Goal: Task Accomplishment & Management: Manage account settings

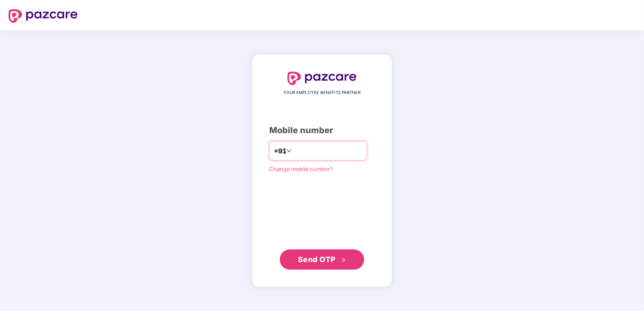
click at [346, 160] on div "+91" at bounding box center [318, 150] width 98 height 19
click at [350, 153] on input "number" at bounding box center [327, 151] width 69 height 14
type input "**********"
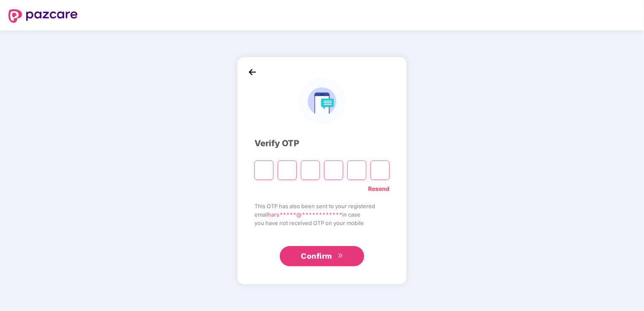
type input "*"
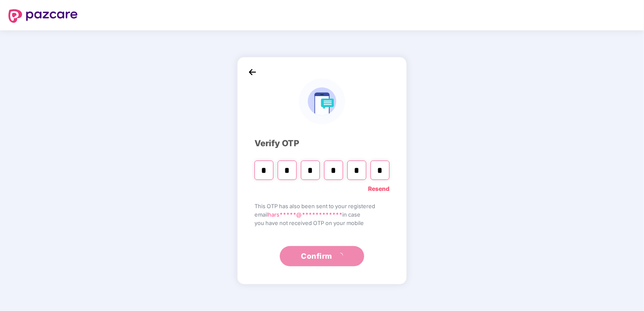
type input "*"
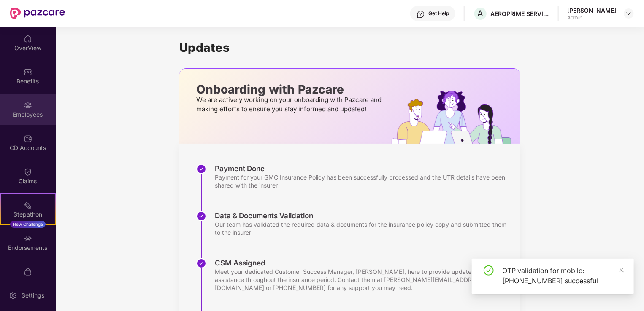
click at [25, 118] on div "Employees" at bounding box center [28, 115] width 56 height 8
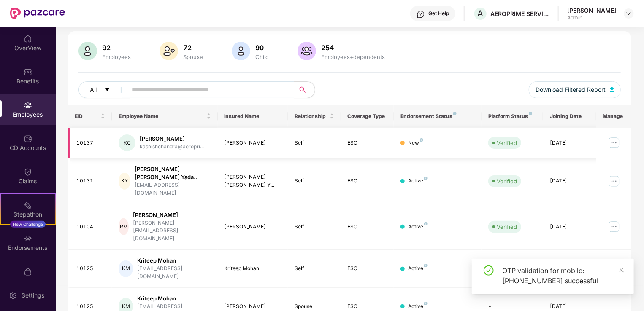
scroll to position [84, 0]
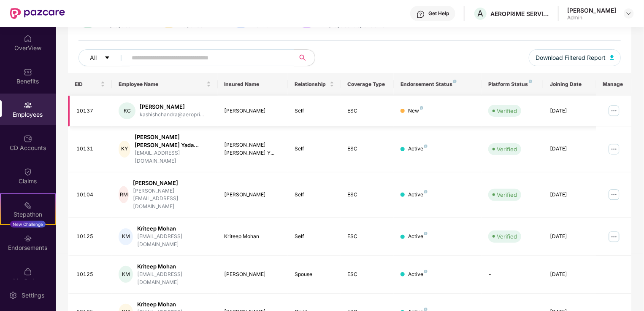
click at [611, 112] on img at bounding box center [614, 111] width 14 height 14
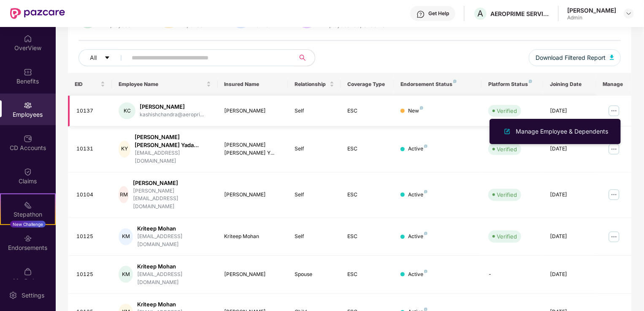
click at [412, 109] on div "New" at bounding box center [415, 111] width 15 height 8
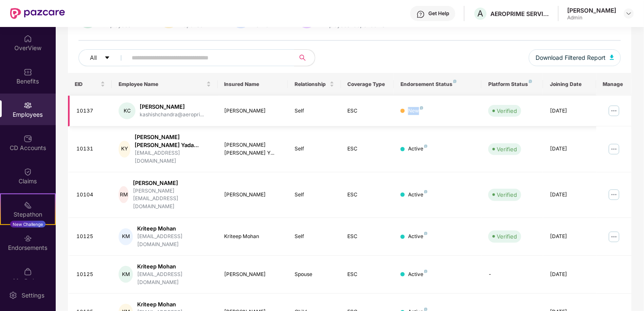
drag, startPoint x: 430, startPoint y: 106, endPoint x: 366, endPoint y: 107, distance: 64.1
click at [366, 107] on tr "10137 [PERSON_NAME] [PERSON_NAME] kashishchandra@aeropri... [PERSON_NAME] Self …" at bounding box center [349, 111] width 563 height 31
drag, startPoint x: 366, startPoint y: 107, endPoint x: 444, endPoint y: 120, distance: 78.3
click at [444, 120] on td "New" at bounding box center [438, 111] width 88 height 31
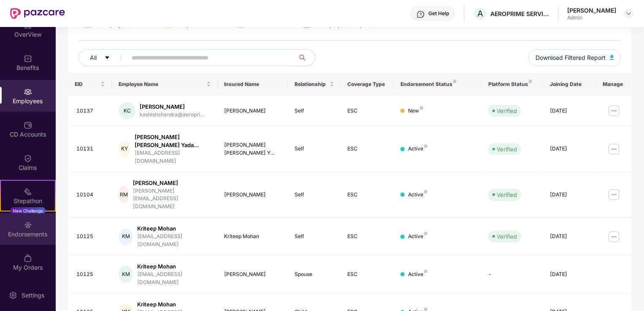
click at [20, 220] on div "Endorsements" at bounding box center [28, 230] width 56 height 32
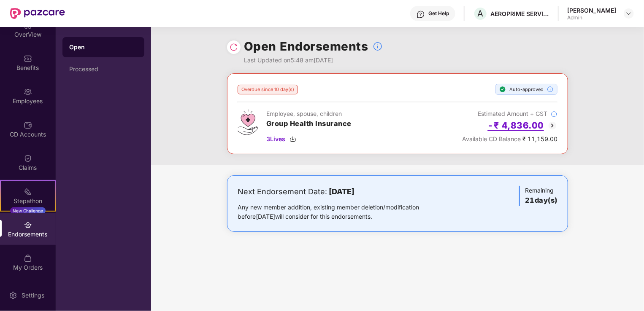
click at [528, 124] on h2 "-₹ 4,836.00" at bounding box center [516, 126] width 57 height 14
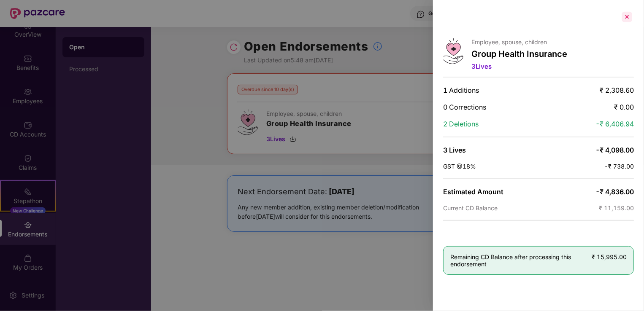
click at [624, 17] on div at bounding box center [627, 17] width 14 height 14
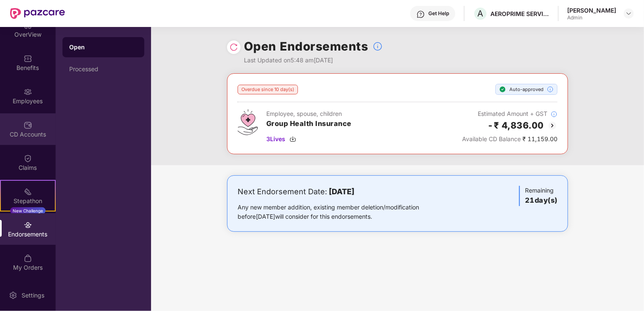
click at [35, 131] on div "CD Accounts" at bounding box center [28, 134] width 56 height 8
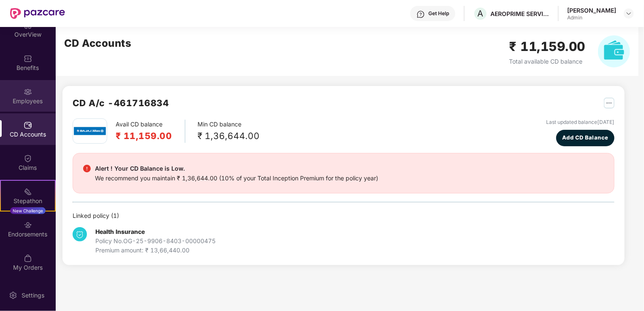
click at [37, 88] on div "Employees" at bounding box center [28, 96] width 56 height 32
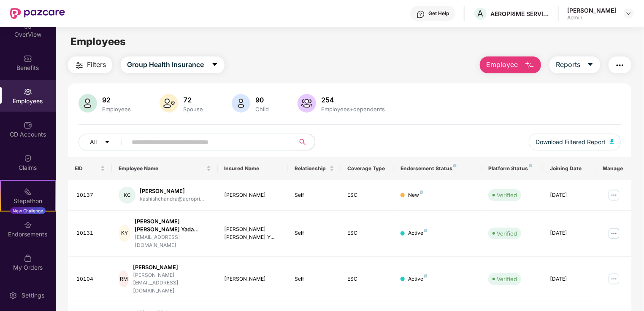
click at [214, 143] on input "text" at bounding box center [208, 142] width 152 height 13
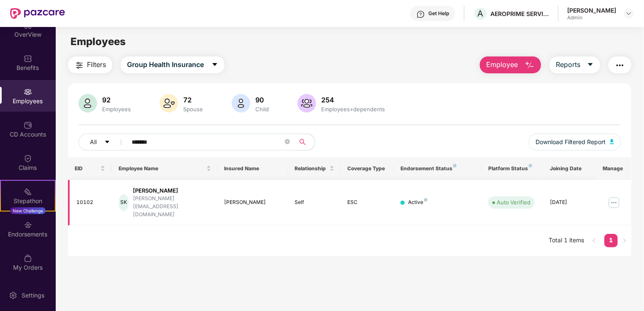
type input "******"
click at [610, 196] on img at bounding box center [614, 203] width 14 height 14
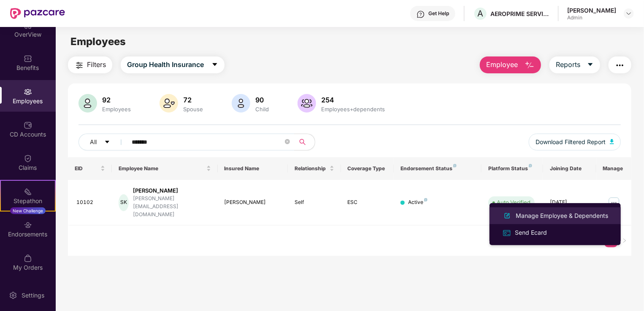
click at [548, 217] on div "Manage Employee & Dependents" at bounding box center [562, 215] width 96 height 9
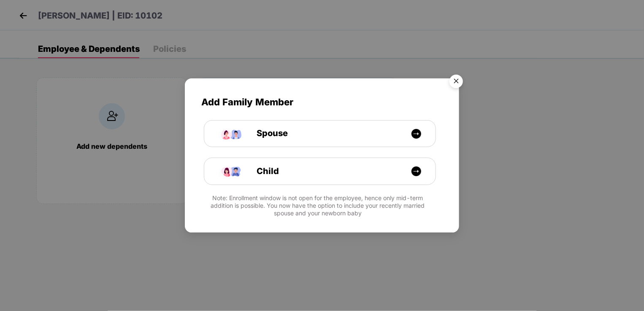
click at [460, 81] on img "Close" at bounding box center [456, 83] width 24 height 24
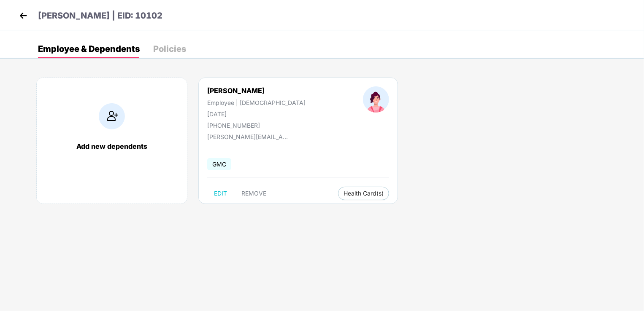
click at [235, 115] on div "[DATE]" at bounding box center [256, 114] width 98 height 7
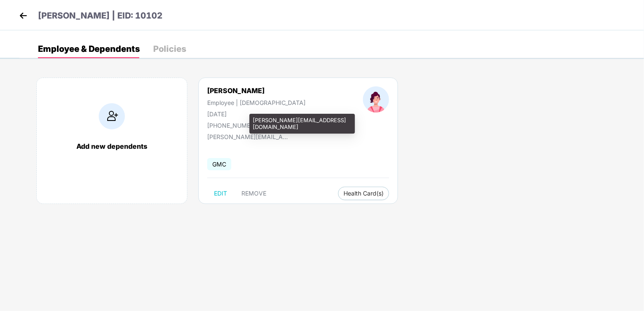
click at [275, 136] on div "[PERSON_NAME][EMAIL_ADDRESS][DOMAIN_NAME]" at bounding box center [249, 136] width 84 height 7
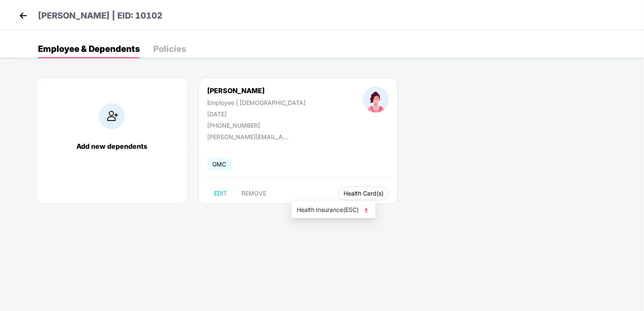
click at [344, 192] on span "Health Card(s)" at bounding box center [364, 194] width 40 height 4
click at [336, 207] on span "Health Insurance(ESC)" at bounding box center [334, 210] width 74 height 9
click at [28, 16] on img at bounding box center [23, 15] width 13 height 13
